Goal: Task Accomplishment & Management: Use online tool/utility

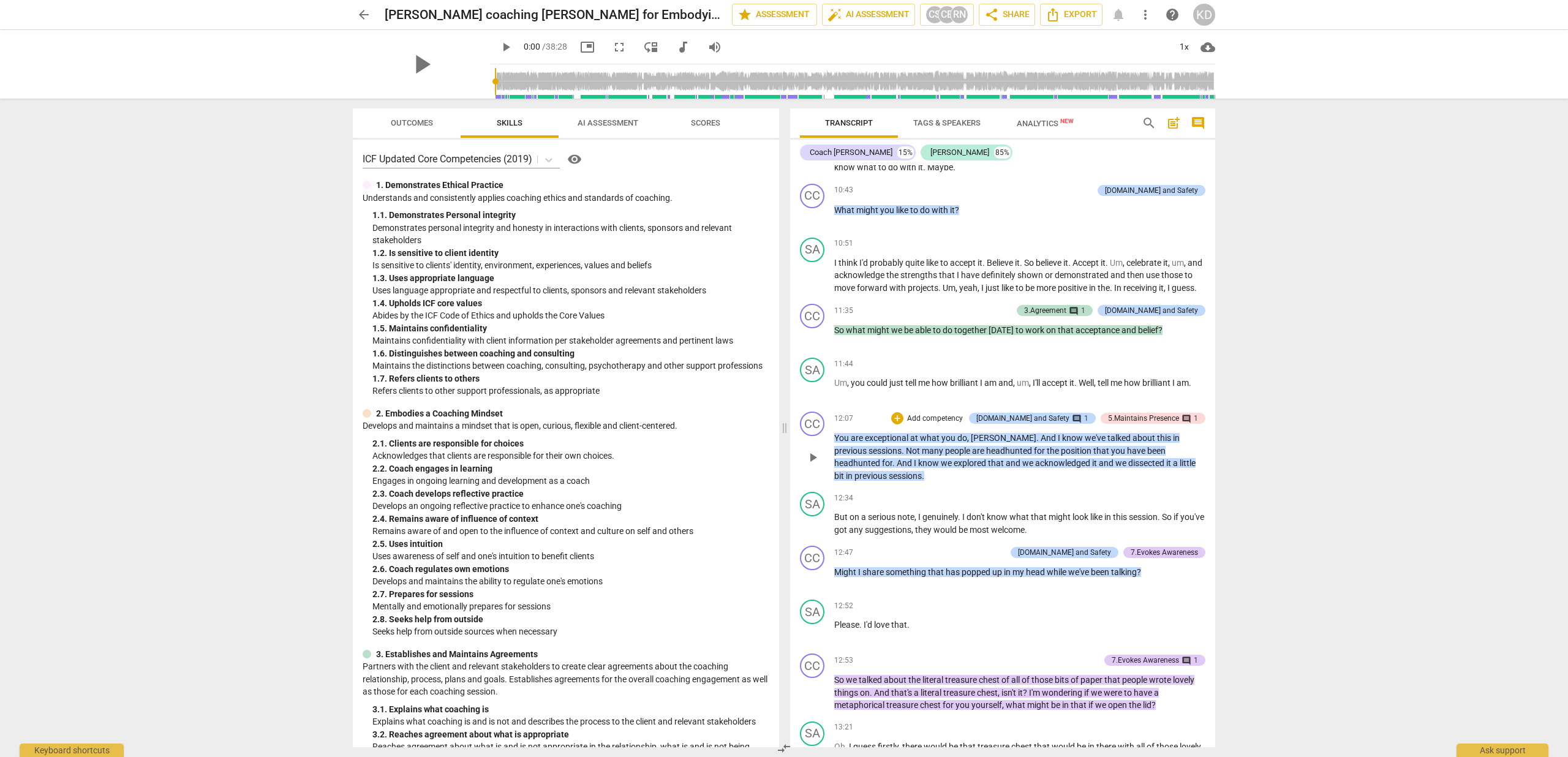
scroll to position [1682, 0]
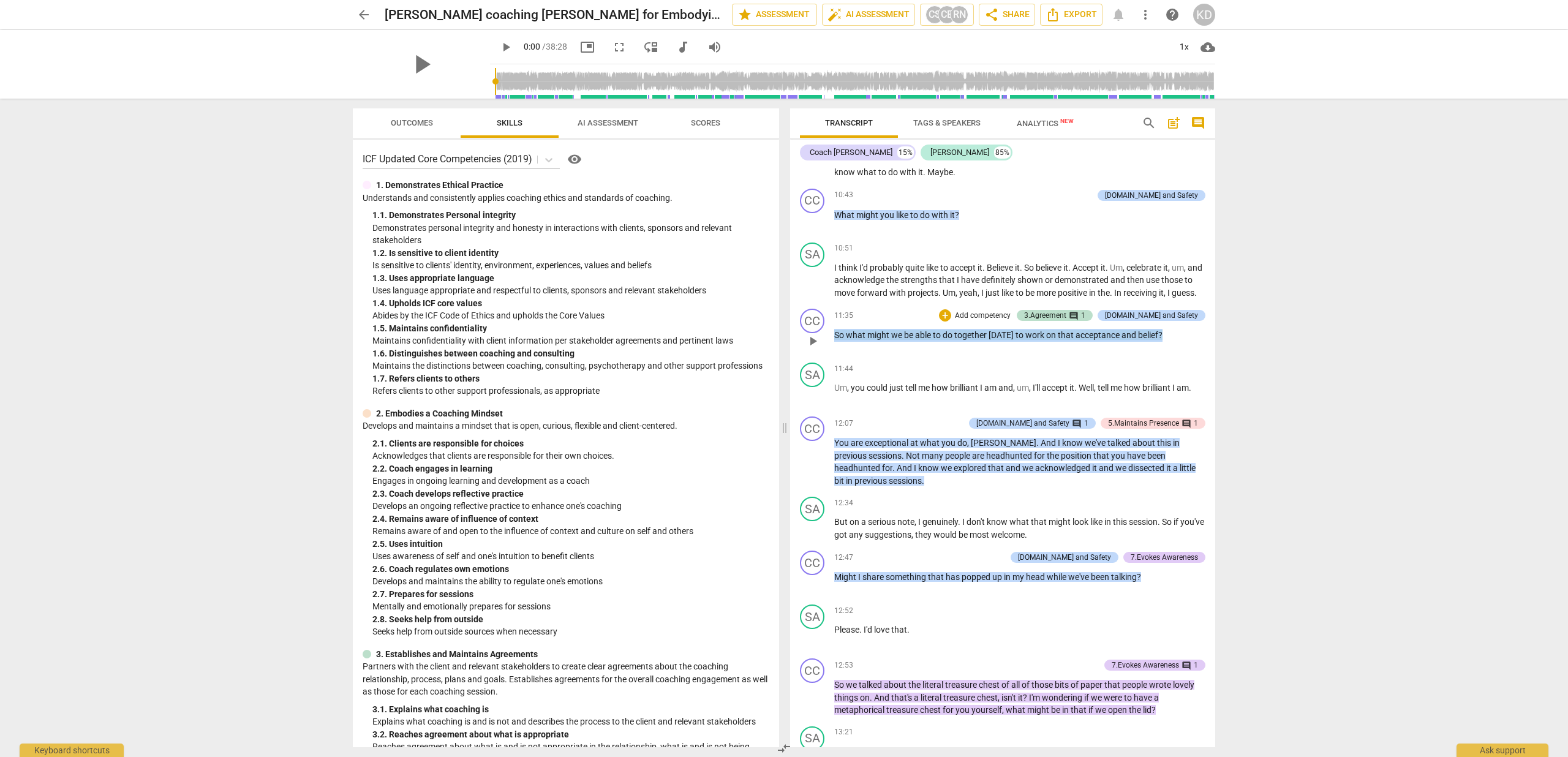
drag, startPoint x: 1165, startPoint y: 372, endPoint x: 832, endPoint y: 370, distance: 333.0
click at [832, 358] on div "CC play_arrow pause 11:35 + Add competency 3.Agreement comment 1 [DOMAIN_NAME] …" at bounding box center [1002, 330] width 425 height 54
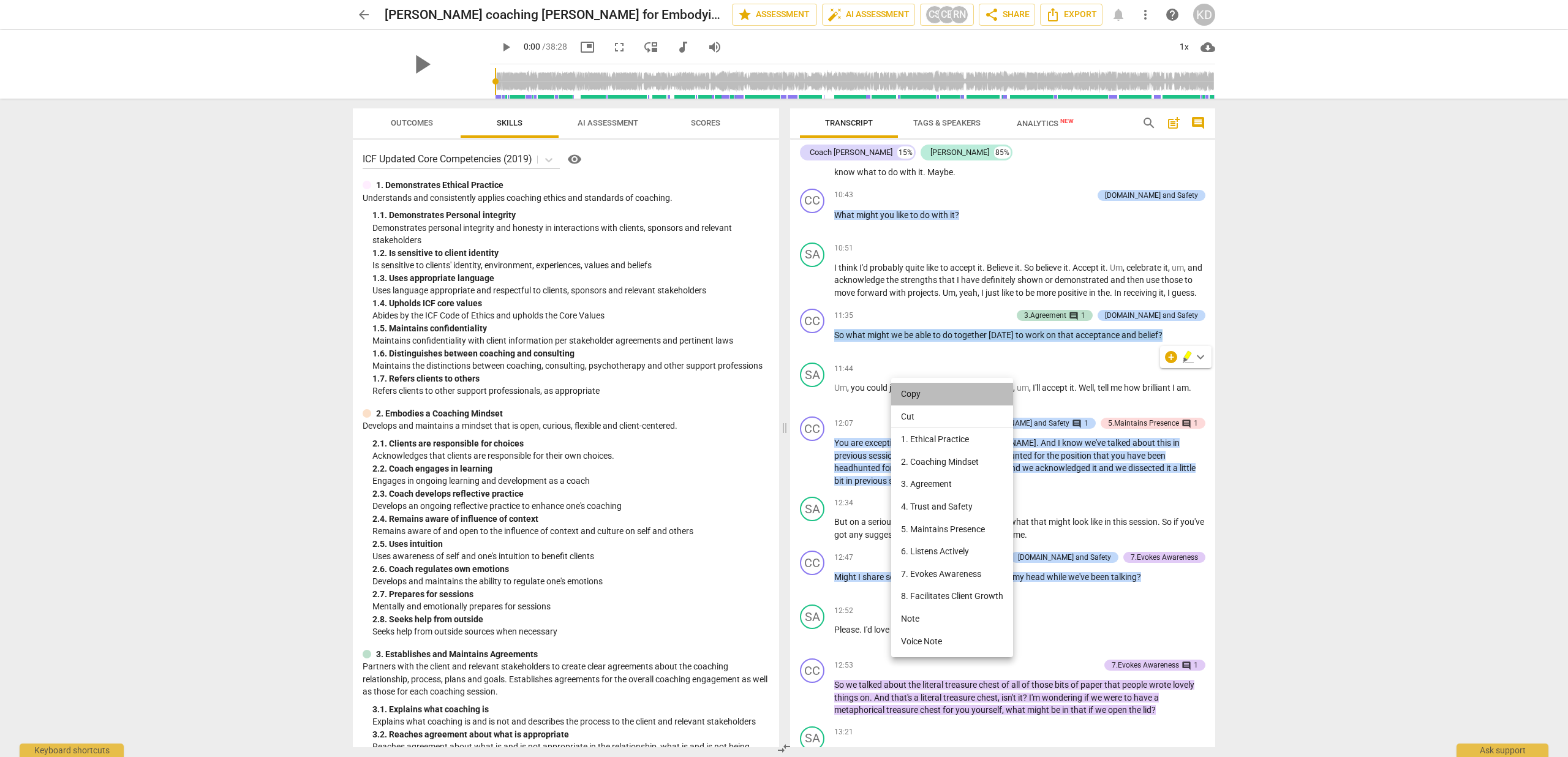
click at [905, 395] on li "Copy" at bounding box center [952, 394] width 122 height 23
copy p "So what might we be able to do together [DATE] to work on that acceptance and b…"
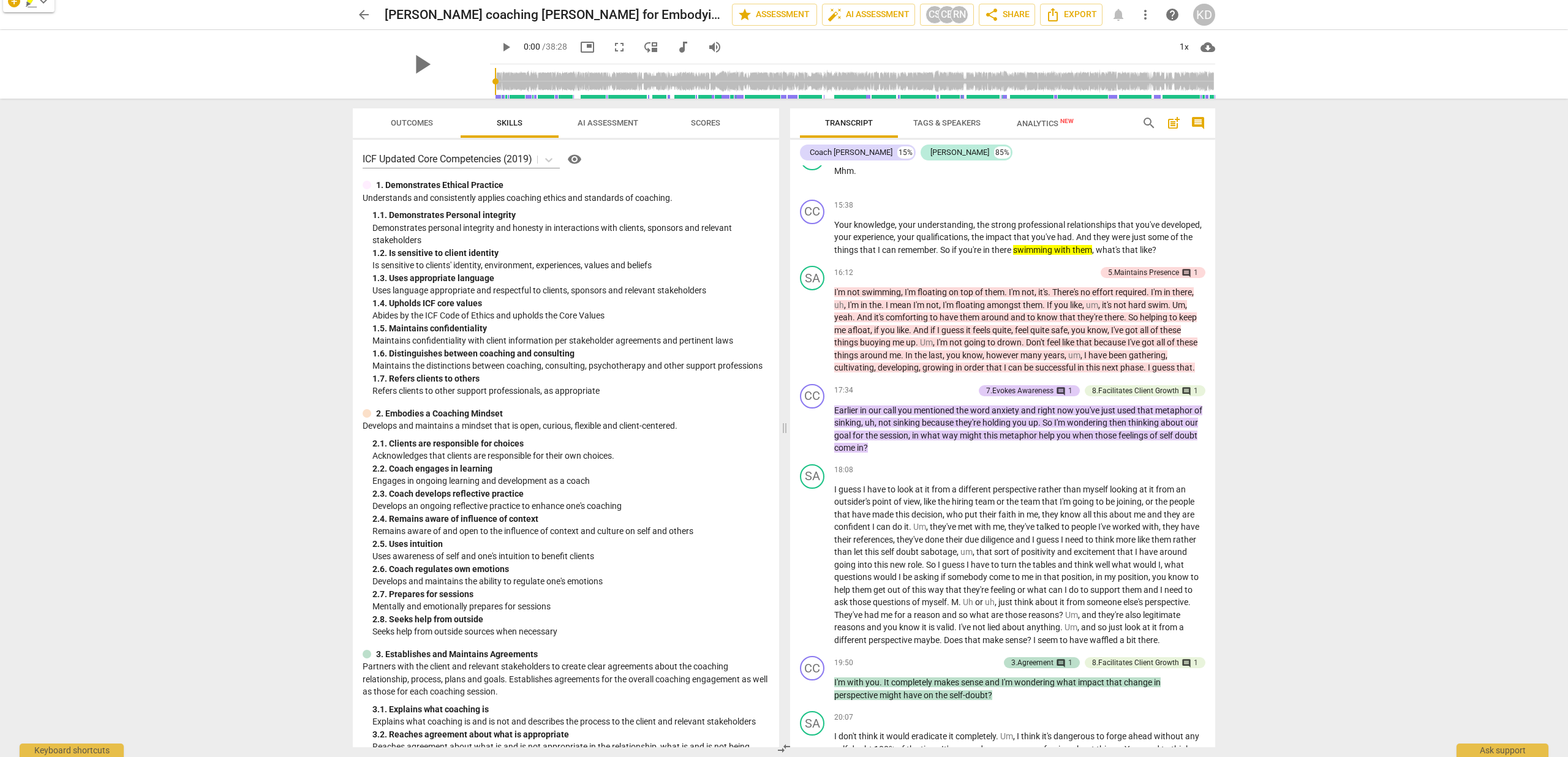
scroll to position [2530, 0]
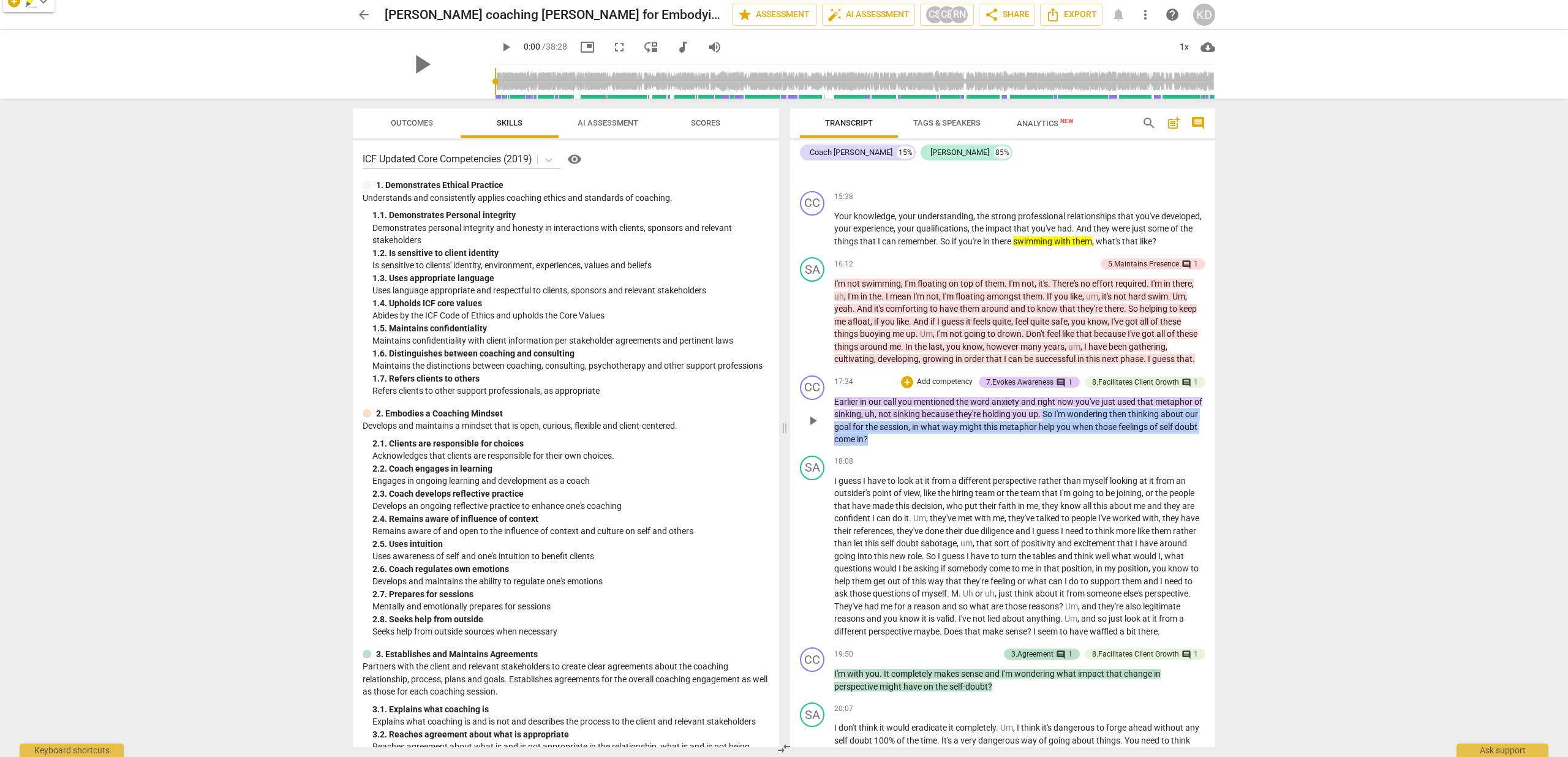
drag, startPoint x: 1054, startPoint y: 462, endPoint x: 1087, endPoint y: 490, distance: 43.3
click at [1087, 445] on p "Earlier in our call you mentioned the word anxiety and right now you've just us…" at bounding box center [1019, 420] width 371 height 50
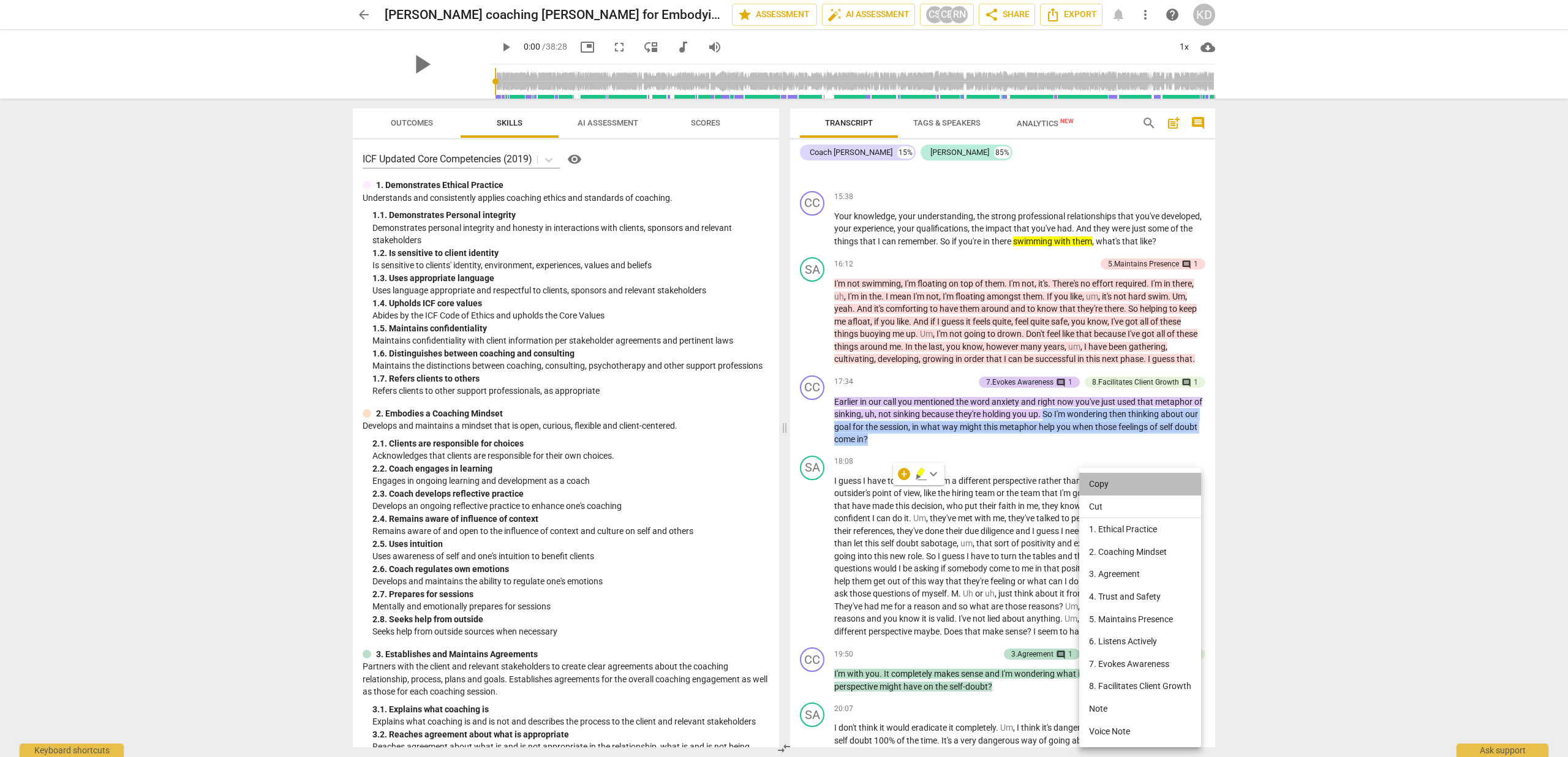
click at [1092, 480] on li "Copy" at bounding box center [1139, 484] width 122 height 23
copy p "So I'm wondering then thinking about our goal for the session , in what way mig…"
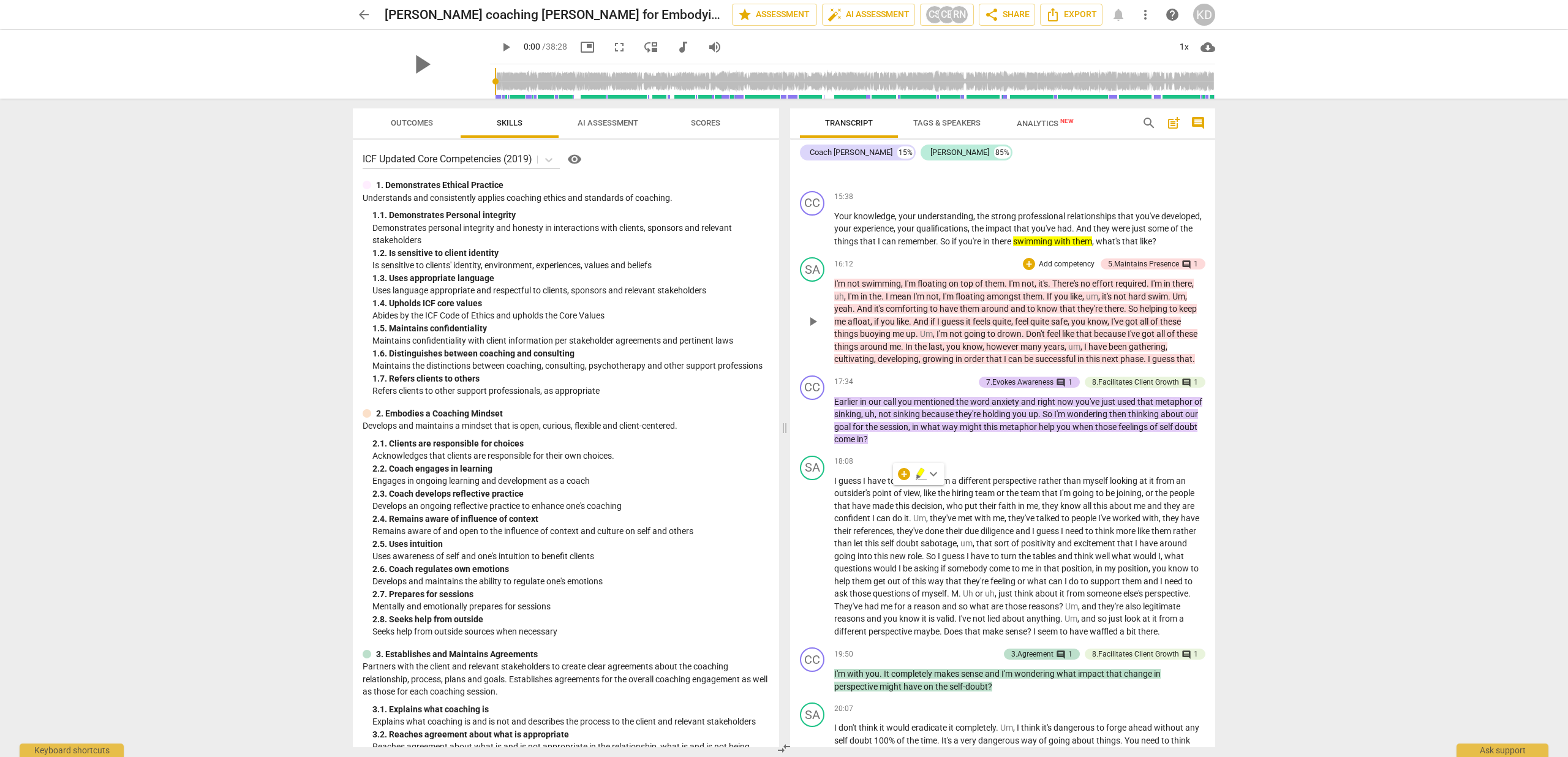
drag, startPoint x: 981, startPoint y: 497, endPoint x: 880, endPoint y: 377, distance: 156.8
click at [979, 450] on div "CC play_arrow pause 17:34 + Add competency 7.Evokes Awareness comment 1 8.Facil…" at bounding box center [1002, 410] width 425 height 80
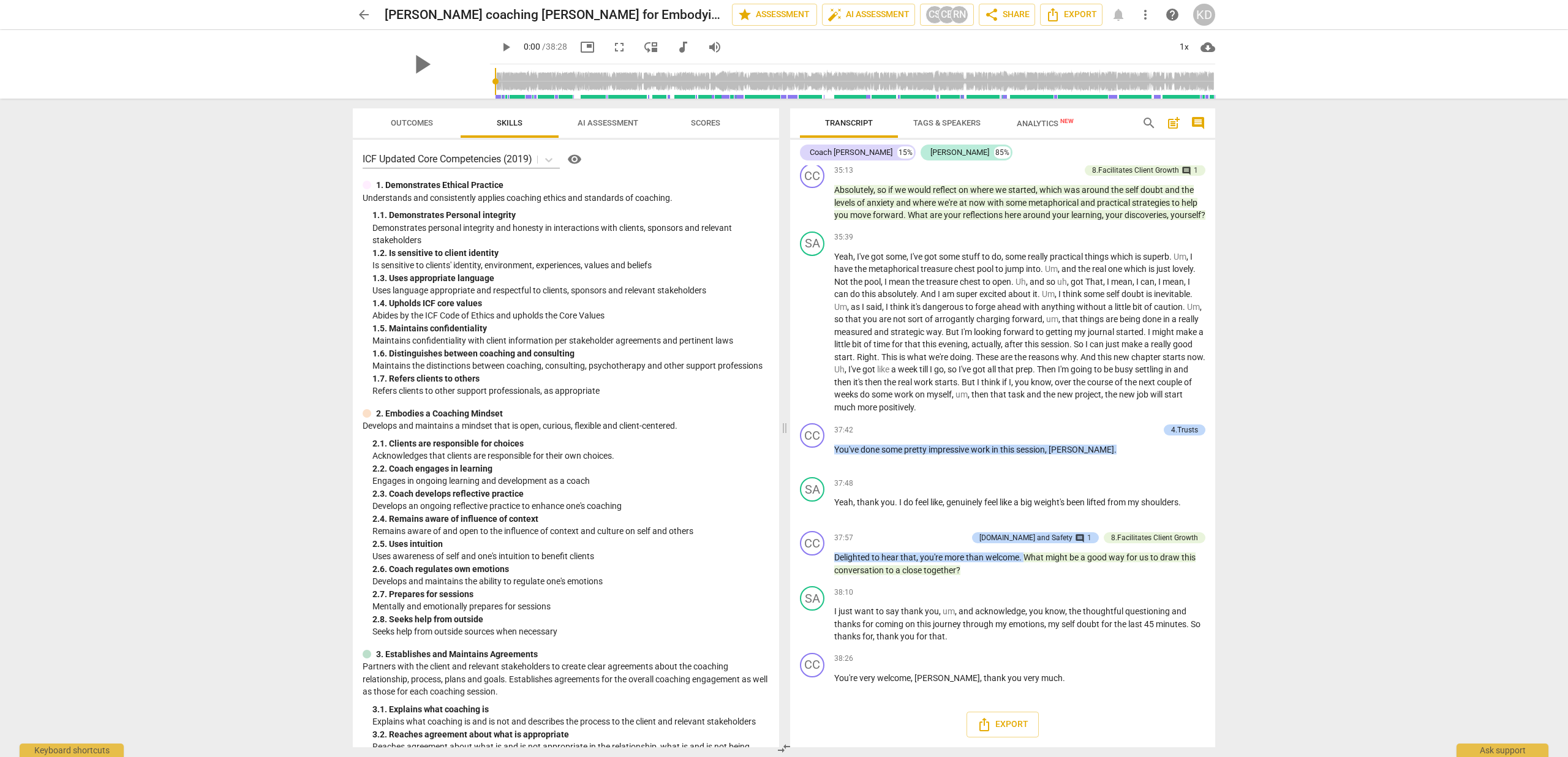
scroll to position [5082, 0]
drag, startPoint x: 909, startPoint y: 273, endPoint x: 1030, endPoint y: 288, distance: 121.9
click at [1030, 222] on p "Absolutely , so if we would reflect on where we started , which was around the …" at bounding box center [1019, 202] width 371 height 38
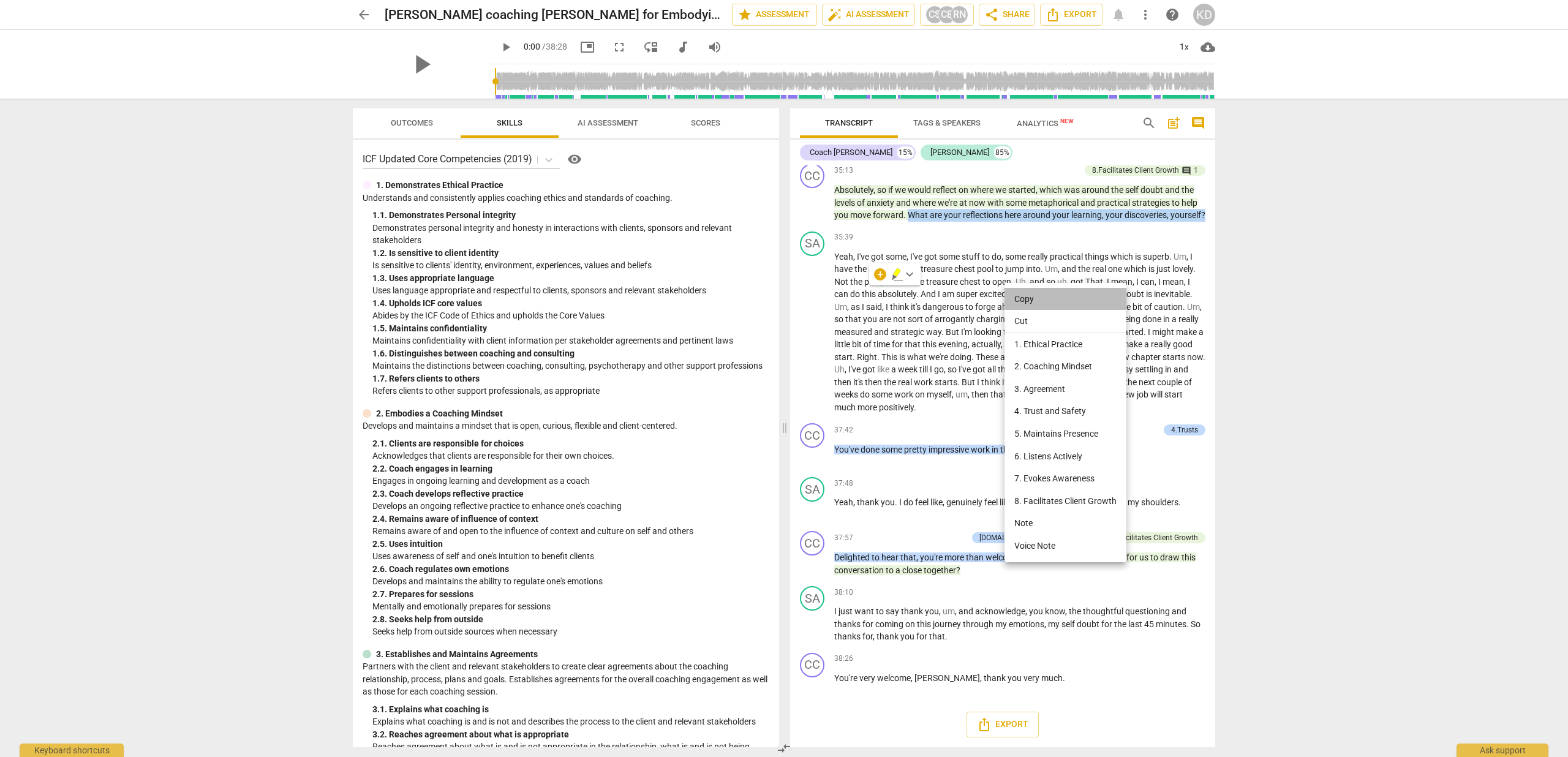
click at [1017, 297] on li "Copy" at bounding box center [1065, 299] width 122 height 23
copy p "What are your reflections here around your learning , your discoveries , yourse…"
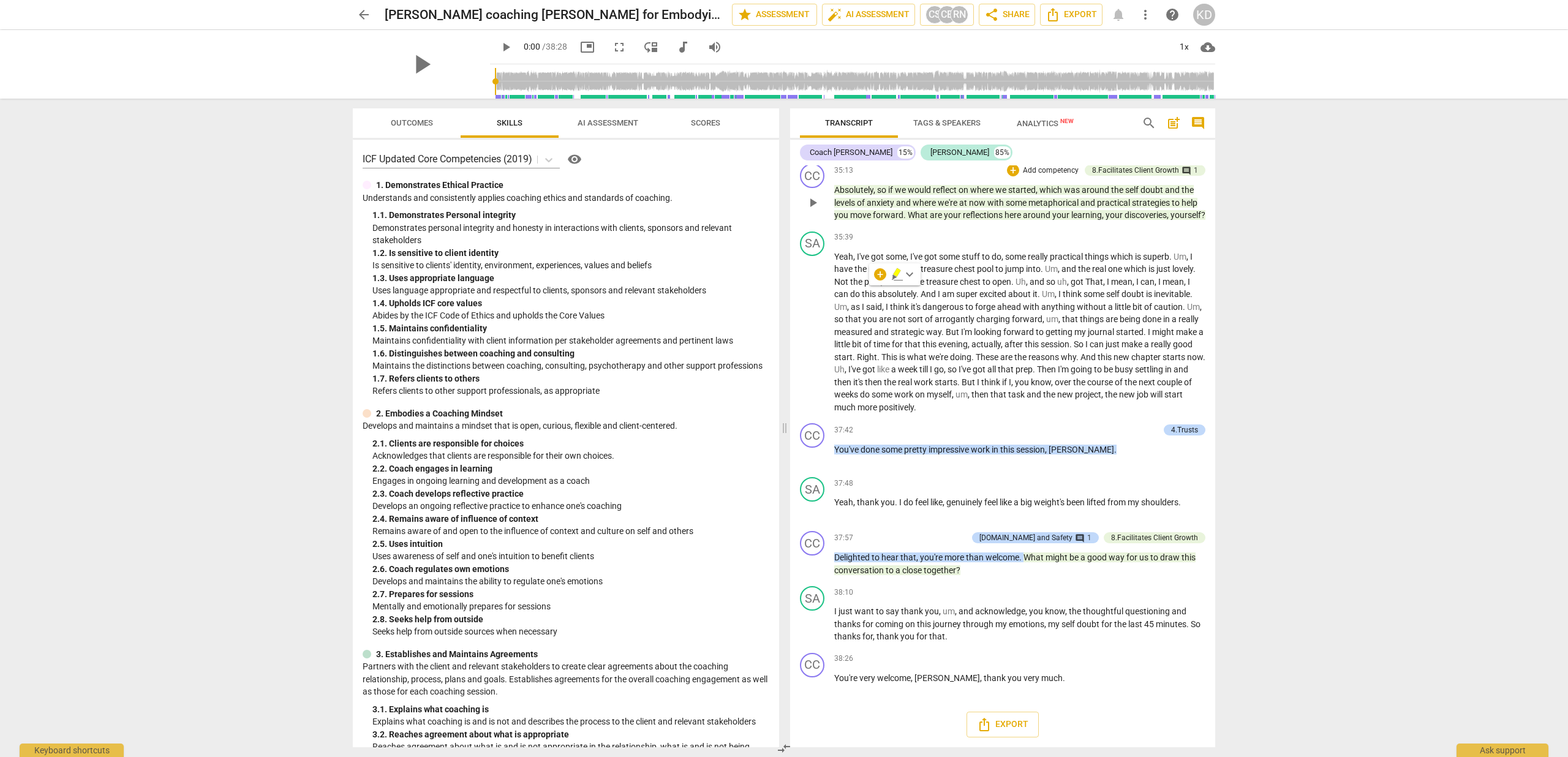
click at [979, 226] on div "CC play_arrow pause 35:13 + Add competency 8.Facilitates Client Growth comment …" at bounding box center [1002, 192] width 425 height 68
